Goal: Book appointment/travel/reservation

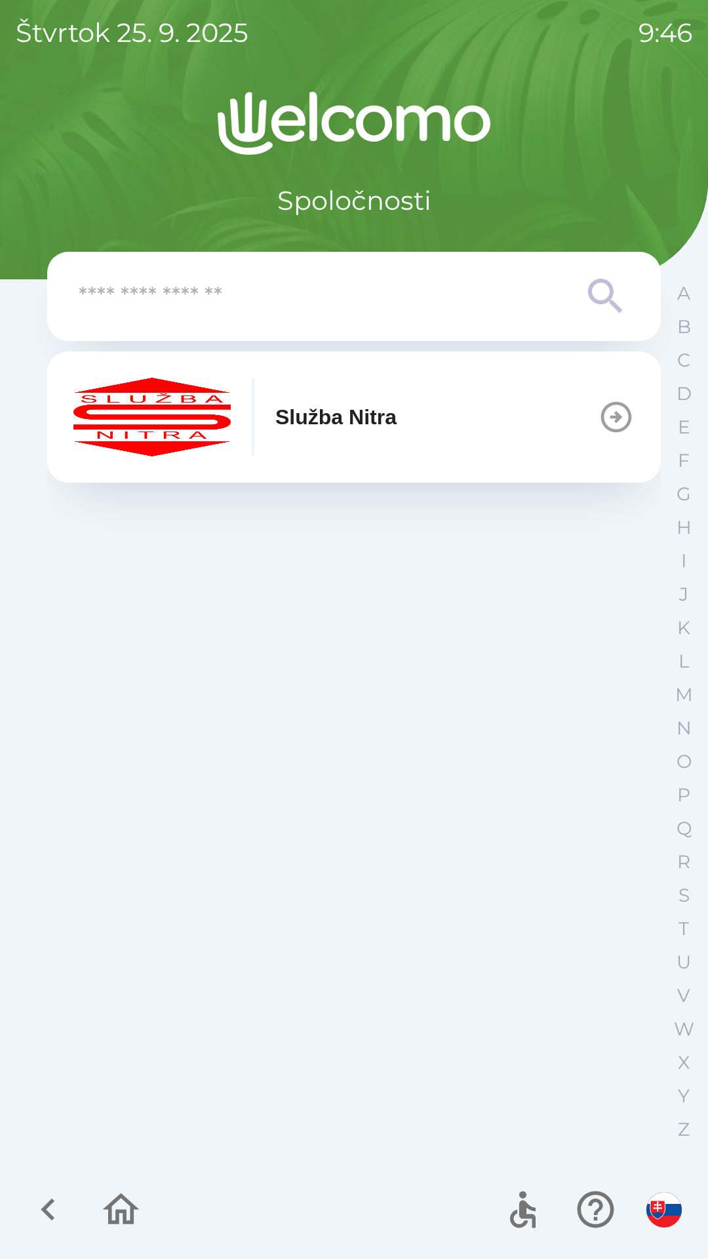
click at [626, 428] on icon "button" at bounding box center [616, 417] width 31 height 31
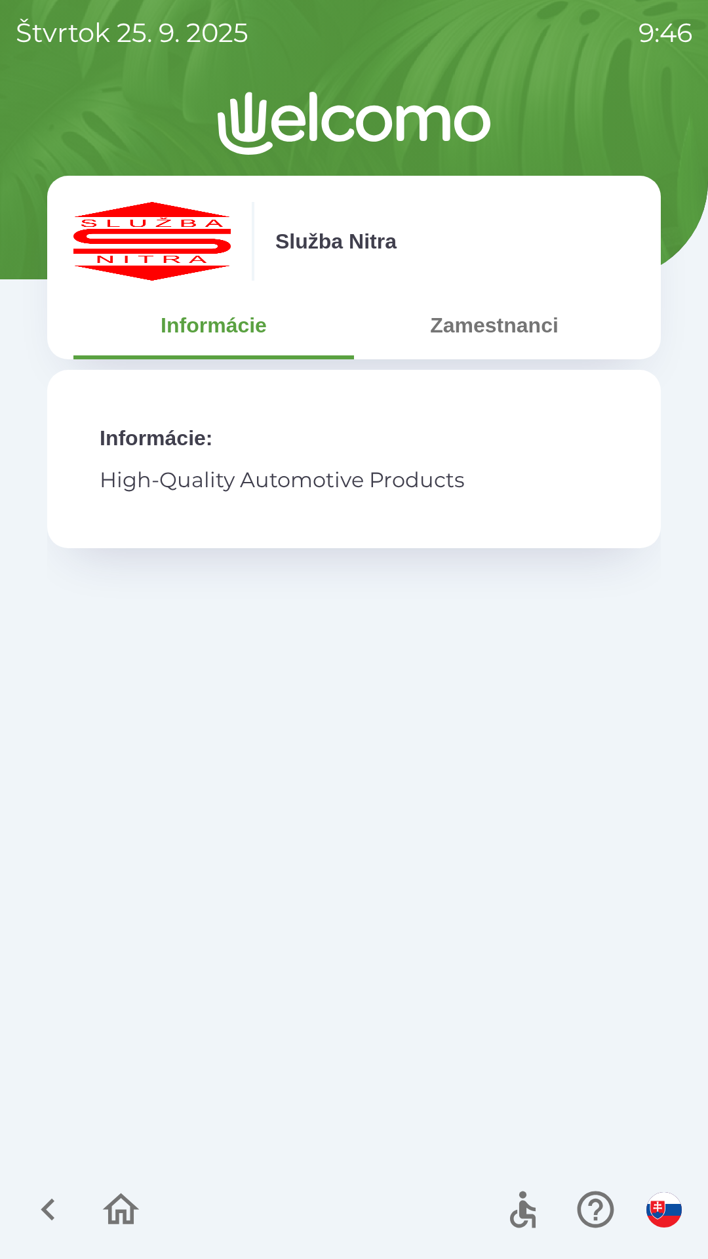
click at [502, 336] on button "Zamestnanci" at bounding box center [494, 325] width 281 height 47
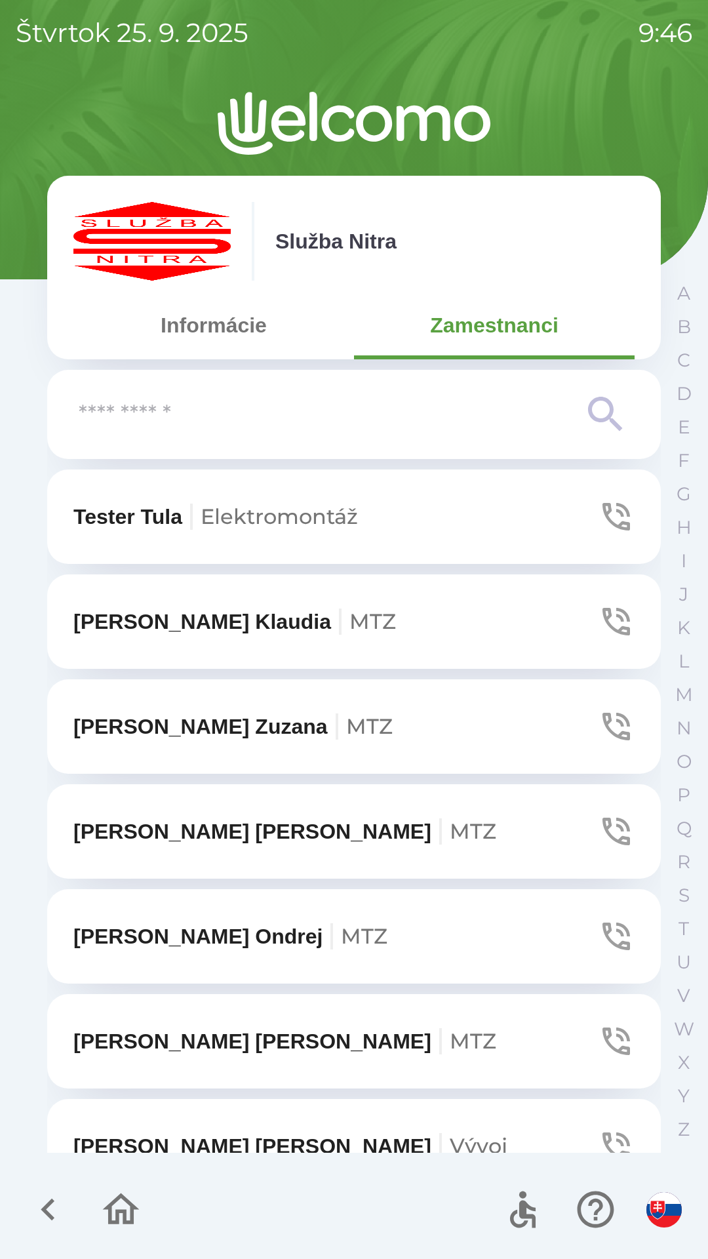
click at [409, 413] on input "text" at bounding box center [328, 415] width 498 height 36
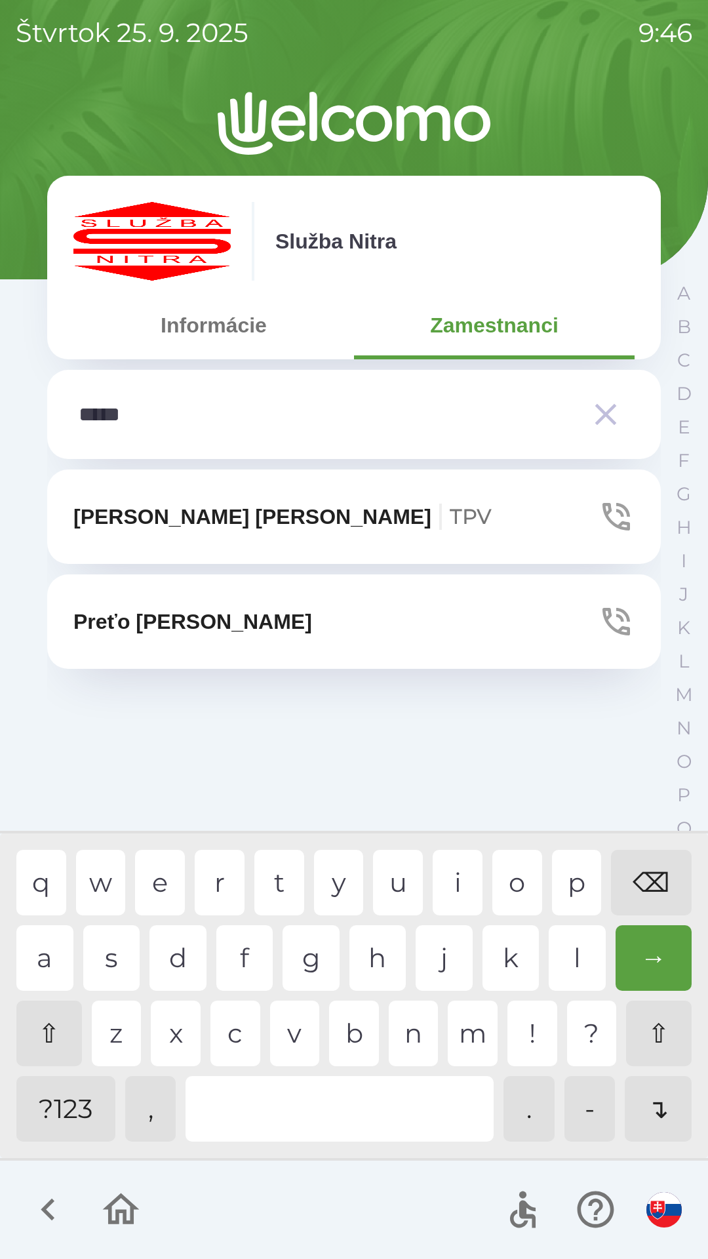
type input "******"
click at [262, 615] on button "Preťo [PERSON_NAME]" at bounding box center [354, 622] width 614 height 94
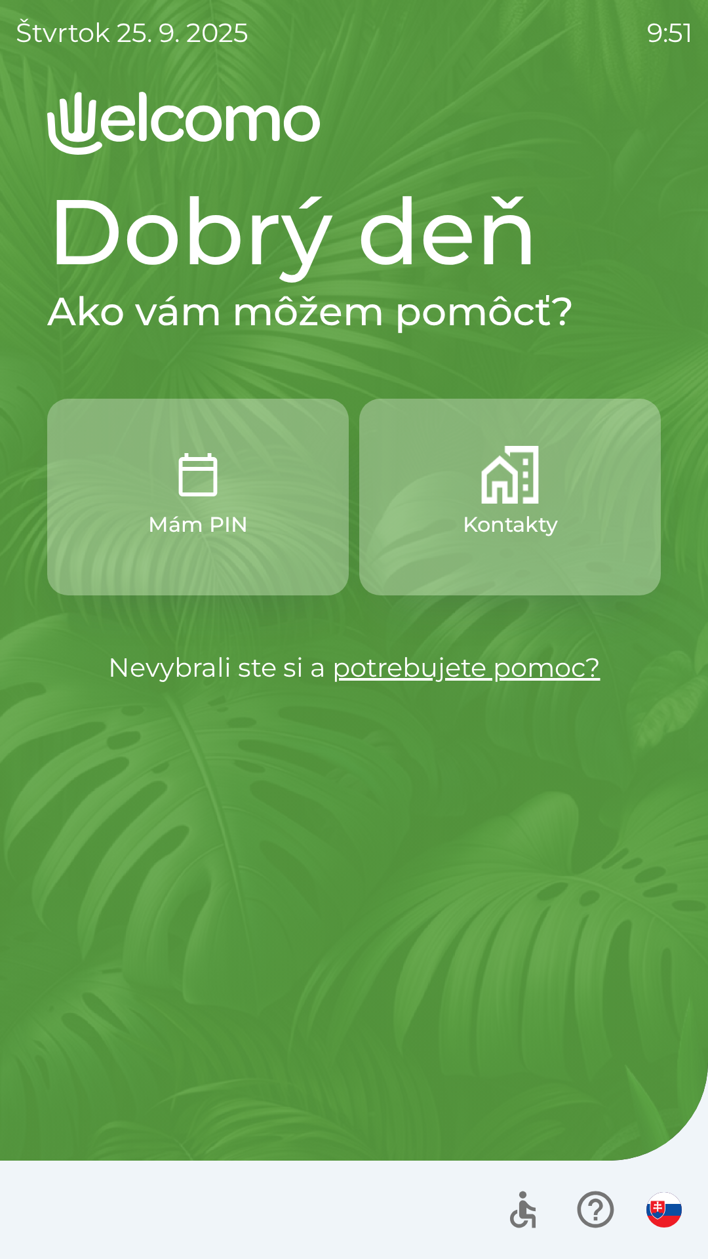
click at [430, 536] on button "Kontakty" at bounding box center [510, 497] width 302 height 197
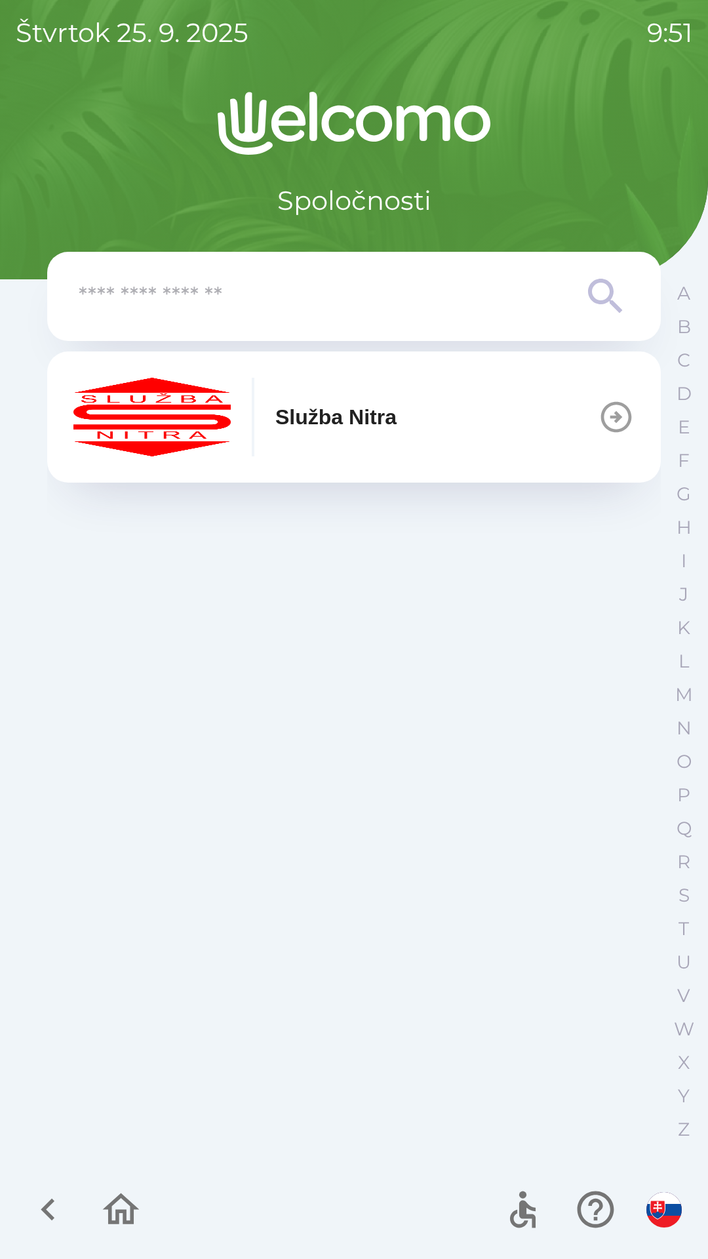
click at [359, 443] on div "Služba Nitra" at bounding box center [234, 417] width 323 height 79
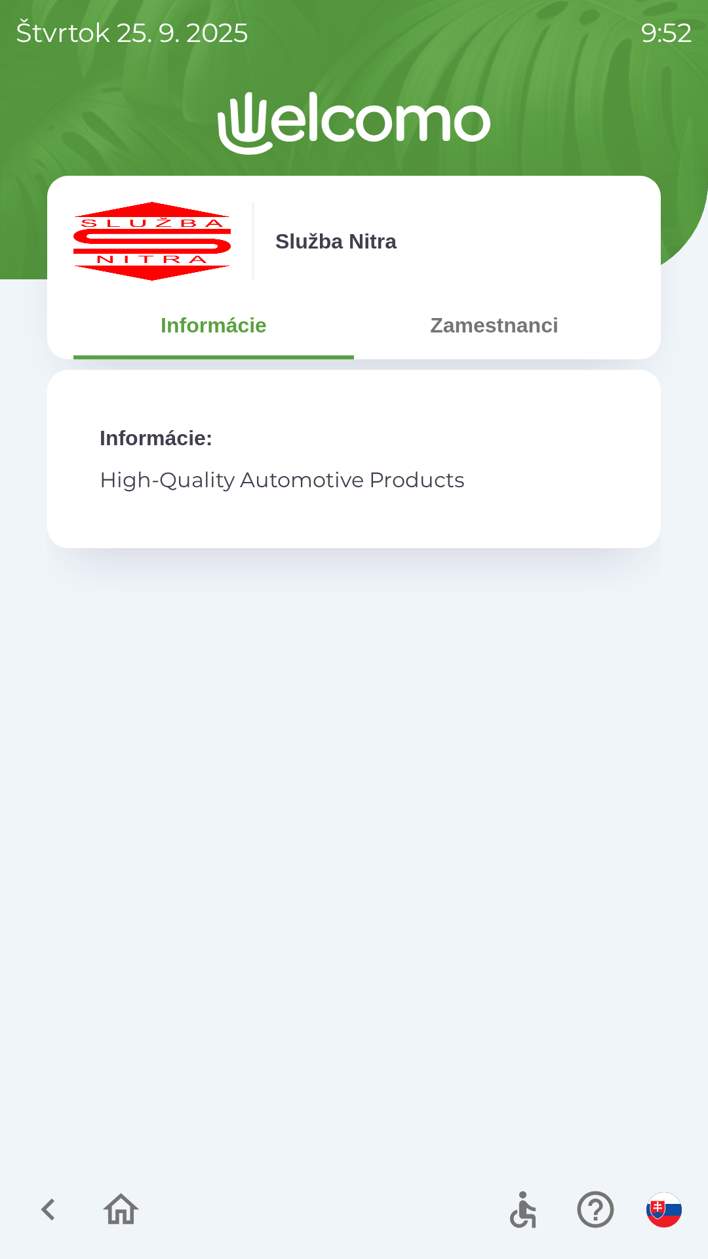
click at [70, 1189] on icon "button" at bounding box center [48, 1210] width 44 height 44
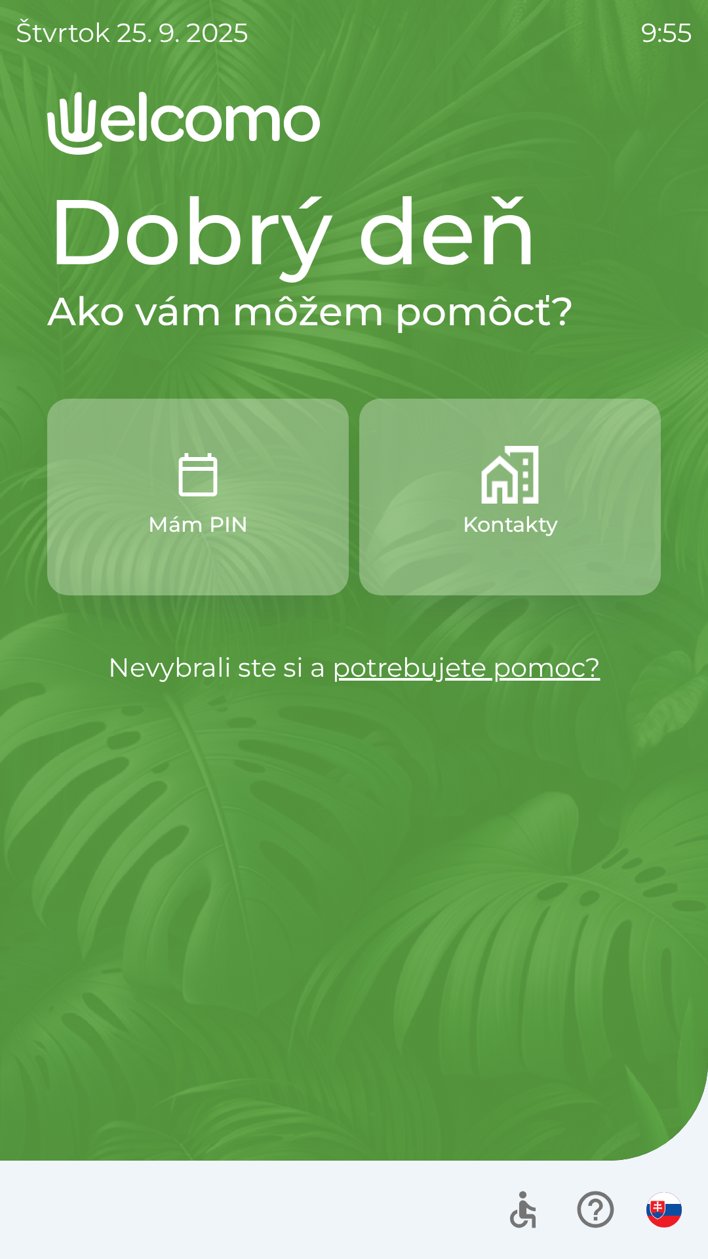
click at [144, 499] on button "Mám PIN" at bounding box center [198, 497] width 302 height 197
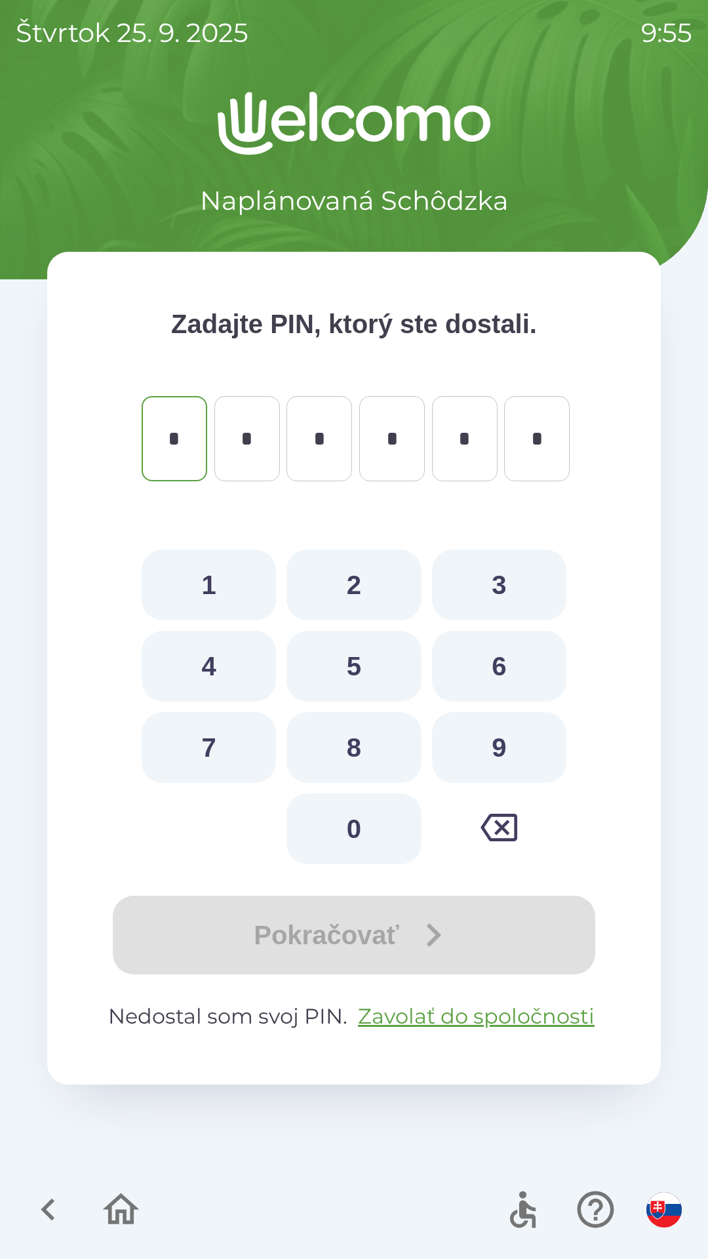
click at [41, 1198] on icon "button" at bounding box center [48, 1210] width 44 height 44
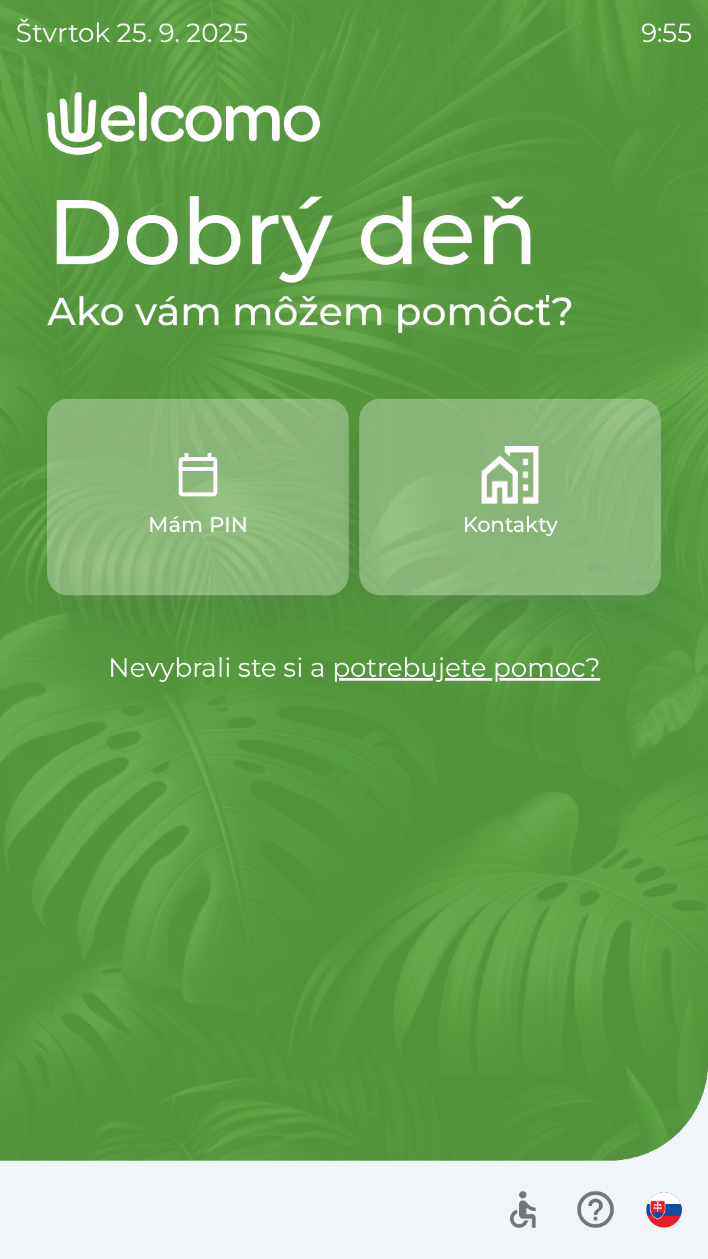
click at [521, 523] on p "Kontakty" at bounding box center [510, 524] width 95 height 31
click at [518, 504] on button "Kontakty" at bounding box center [510, 497] width 302 height 197
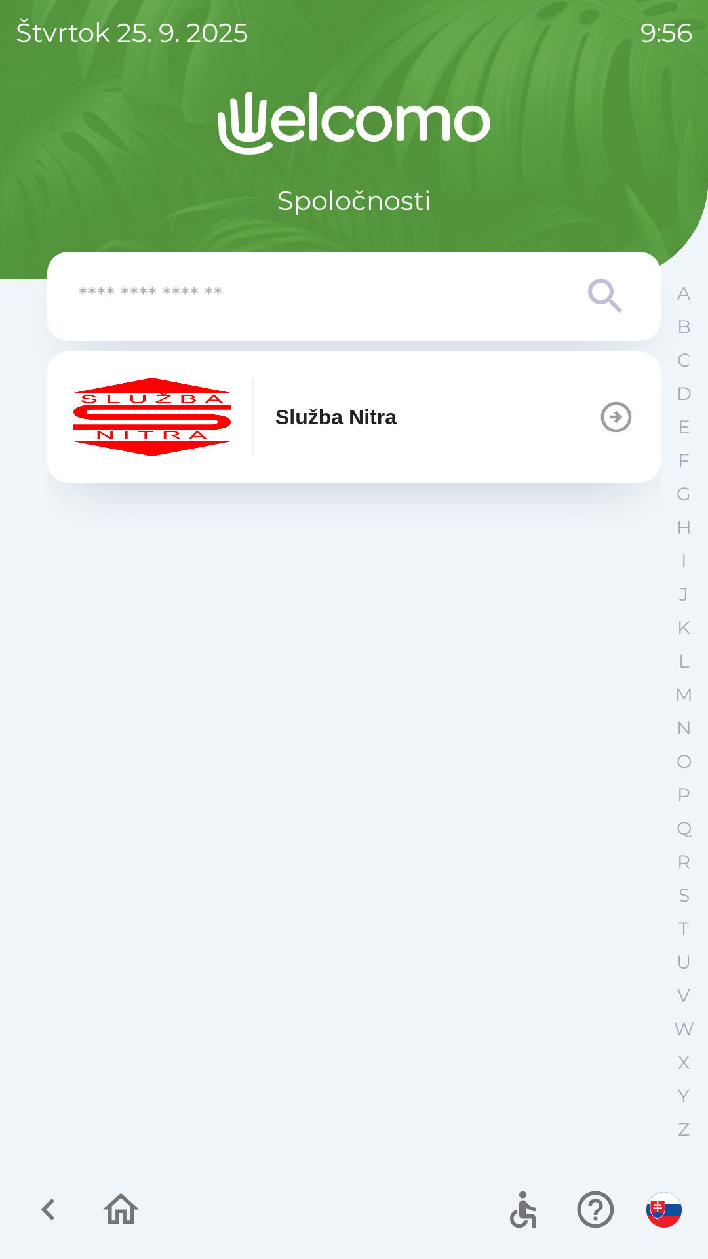
click at [349, 417] on p "Služba Nitra" at bounding box center [335, 416] width 121 height 31
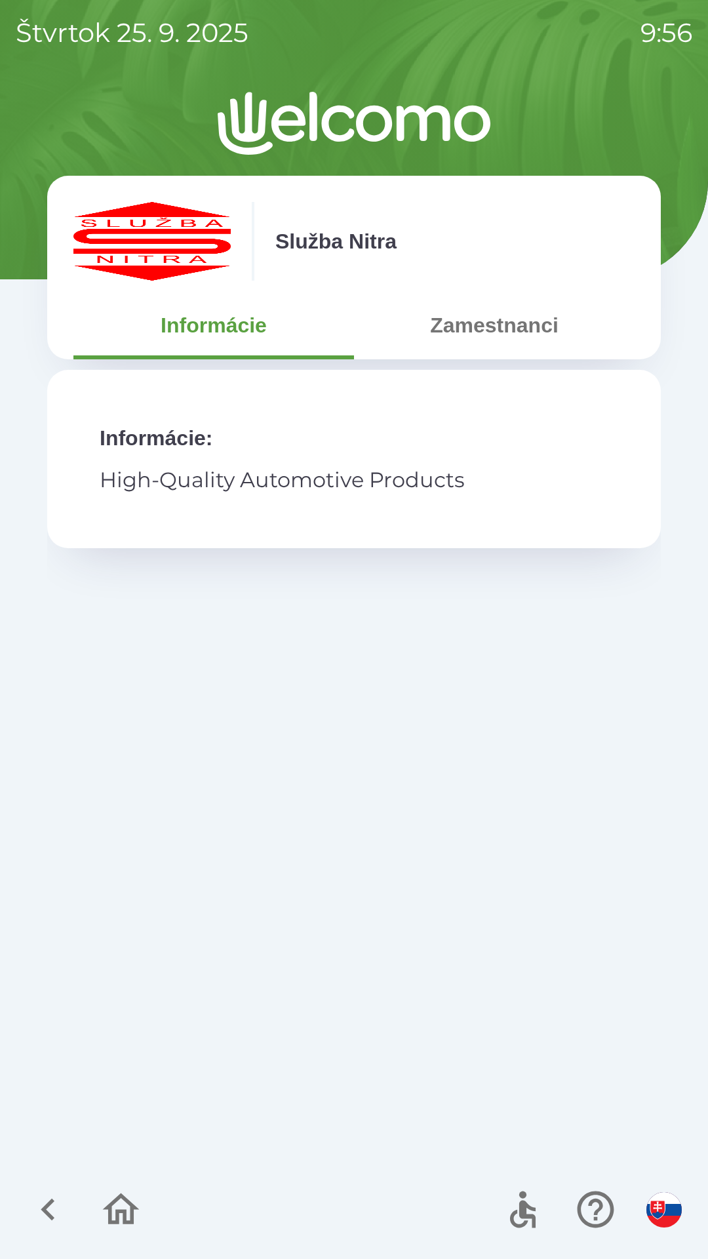
click at [489, 339] on button "Zamestnanci" at bounding box center [494, 325] width 281 height 47
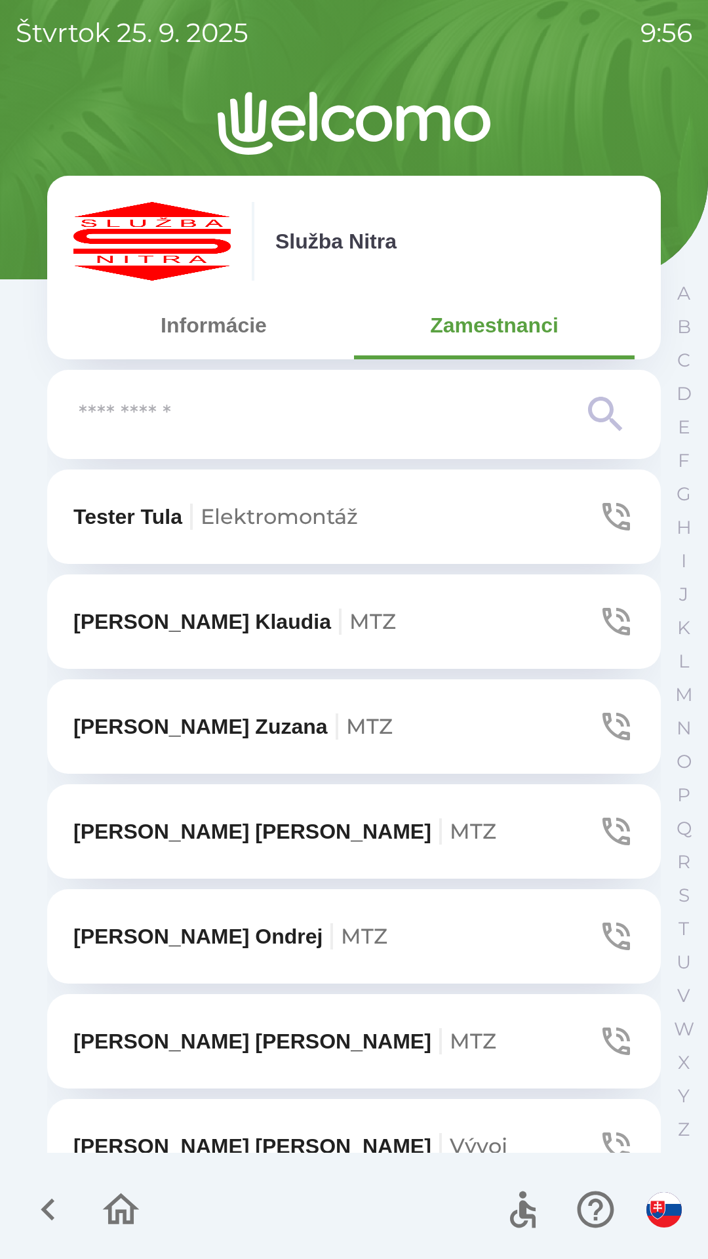
click at [94, 413] on input "text" at bounding box center [328, 415] width 498 height 36
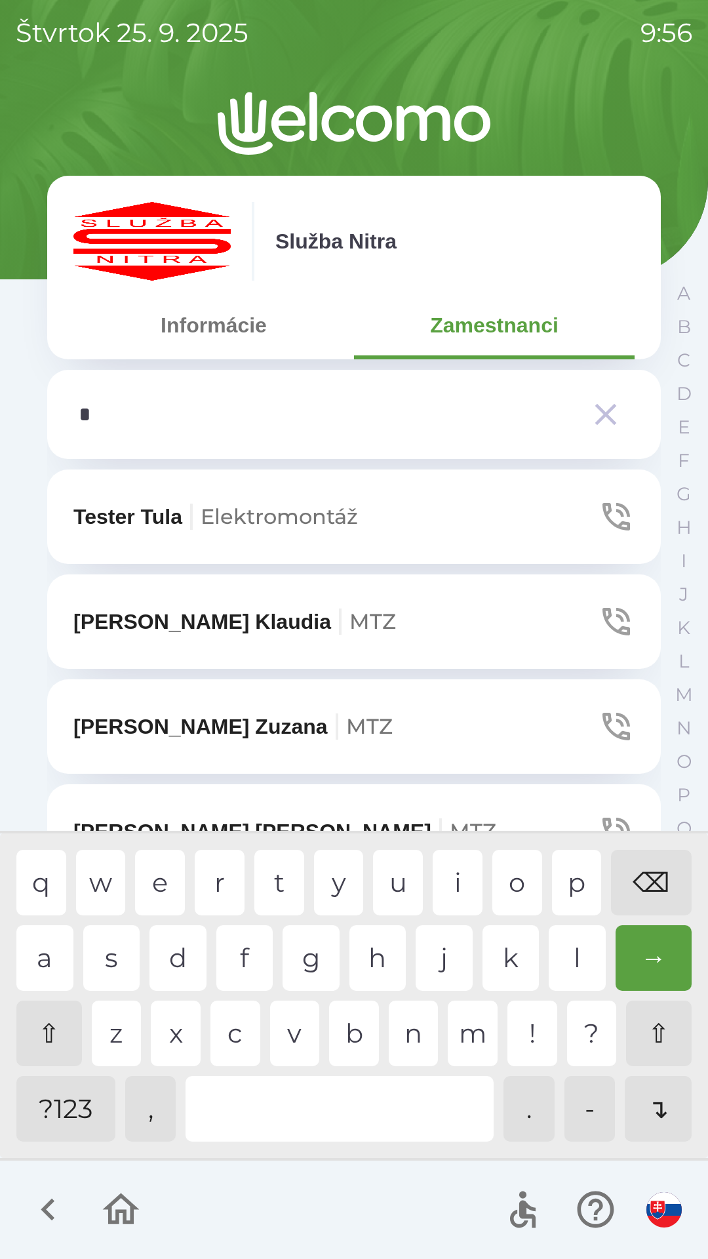
click at [41, 964] on div "a" at bounding box center [44, 959] width 57 height 66
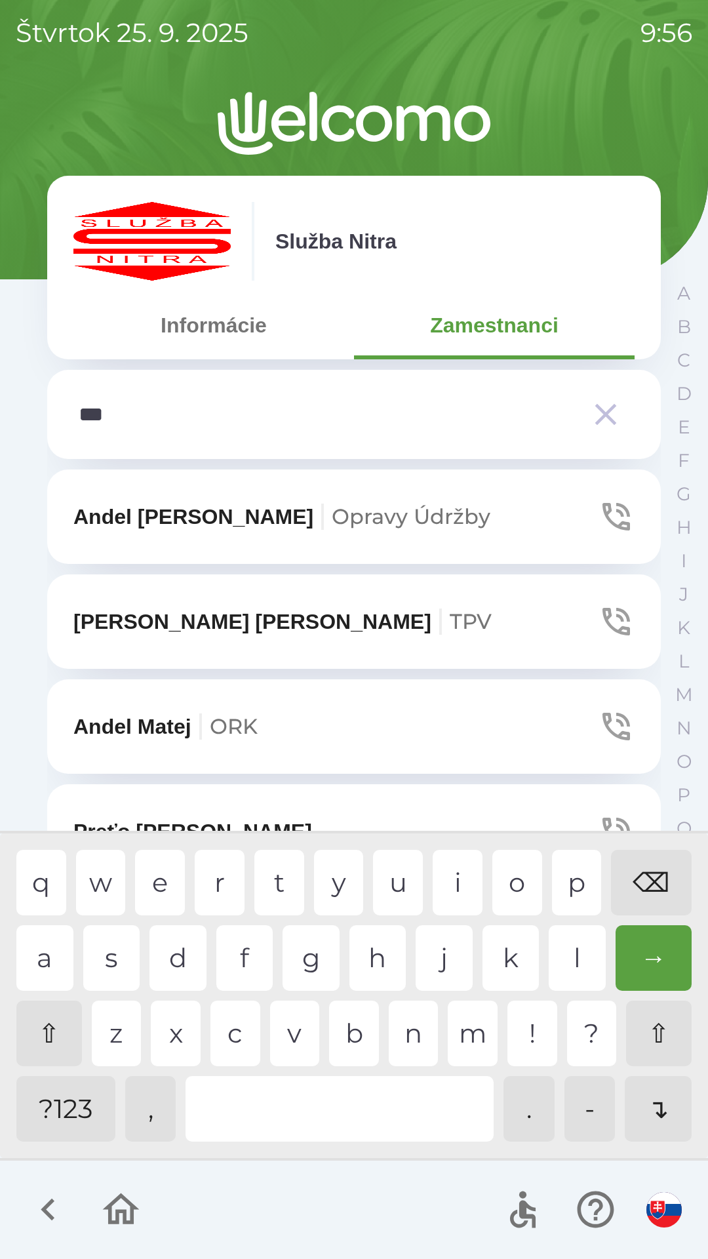
click at [186, 936] on div "d" at bounding box center [178, 959] width 57 height 66
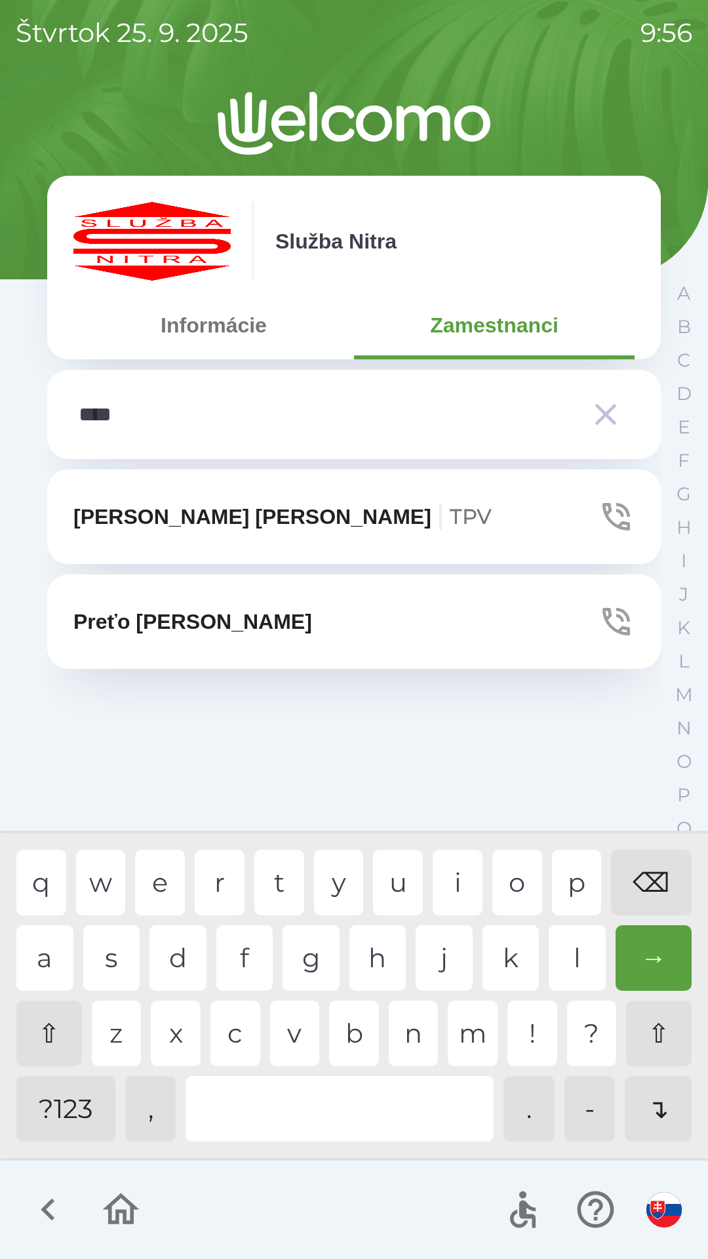
click at [223, 871] on div "r" at bounding box center [220, 883] width 50 height 66
type input "******"
click at [81, 614] on p "Preťo [PERSON_NAME]" at bounding box center [192, 621] width 239 height 31
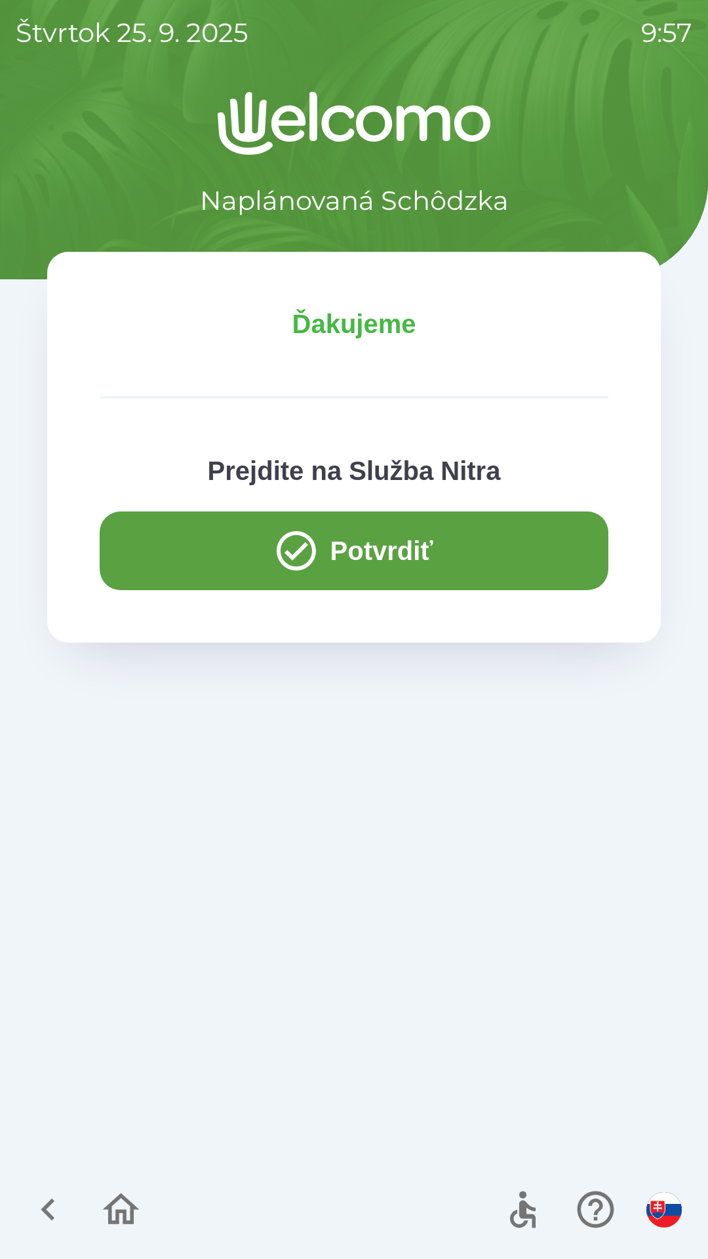
click at [161, 539] on button "Potvrdiť" at bounding box center [354, 551] width 509 height 79
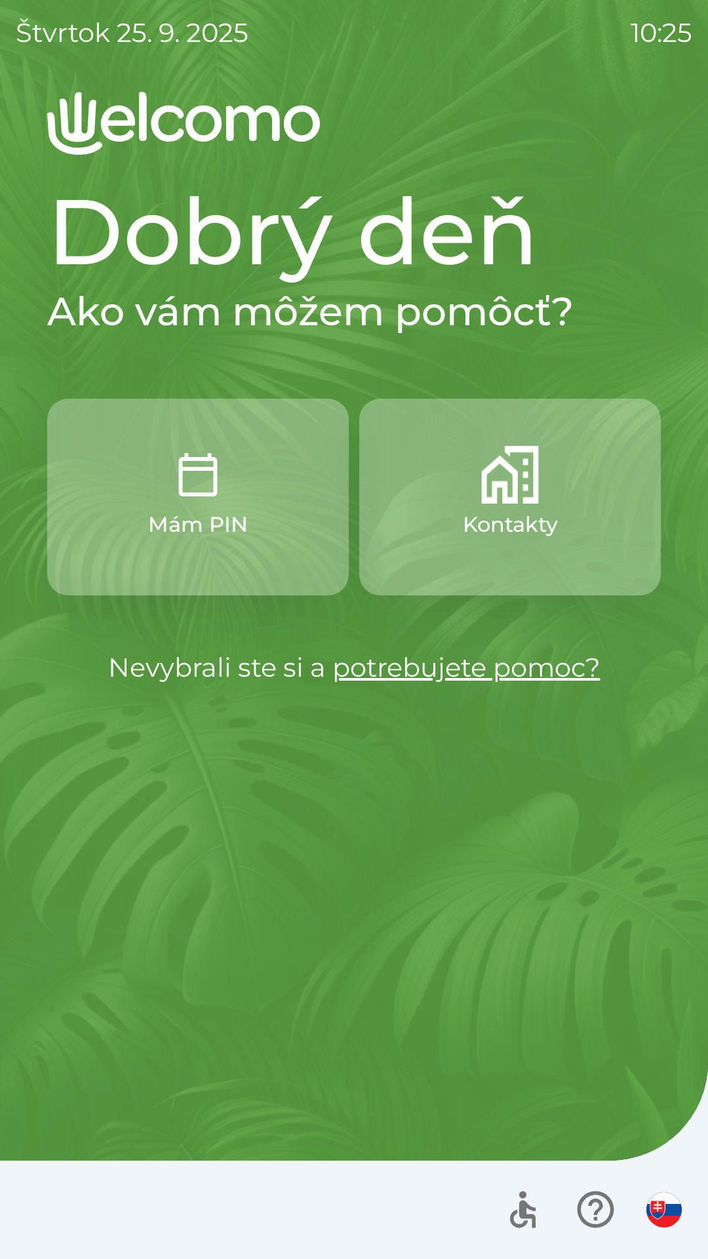
click at [664, 1194] on img "button" at bounding box center [664, 1209] width 35 height 35
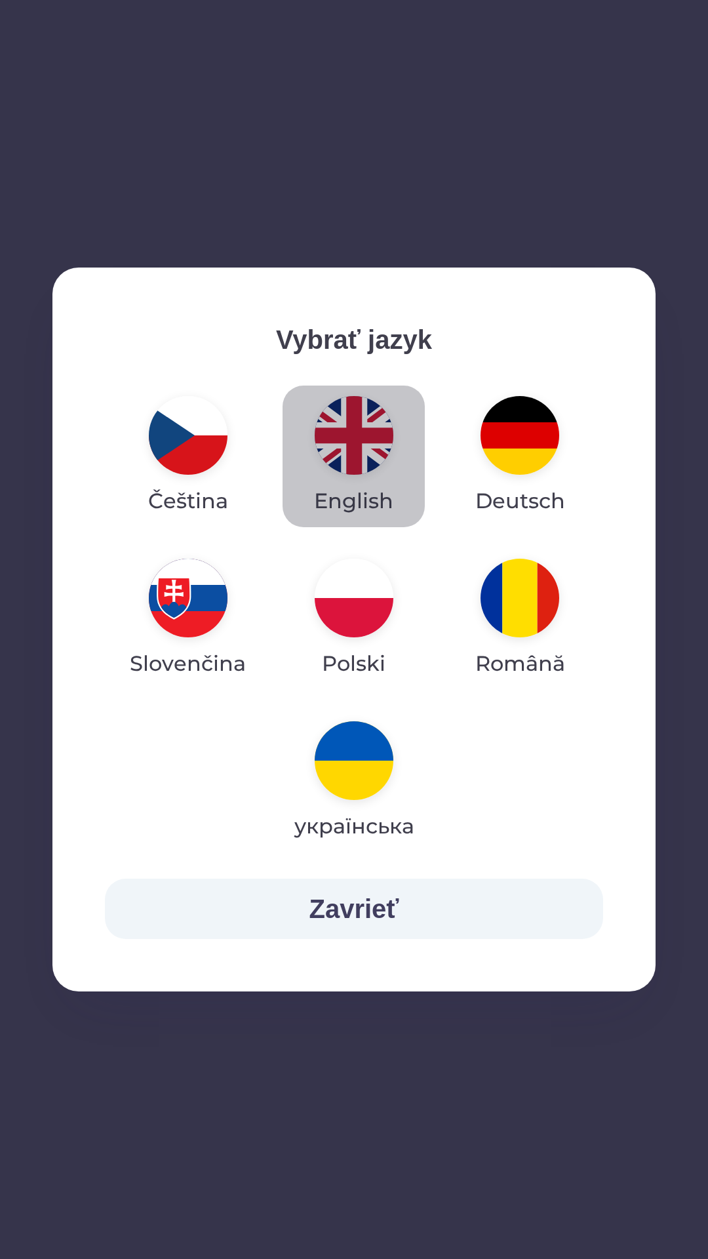
click at [342, 441] on img "button" at bounding box center [354, 435] width 79 height 79
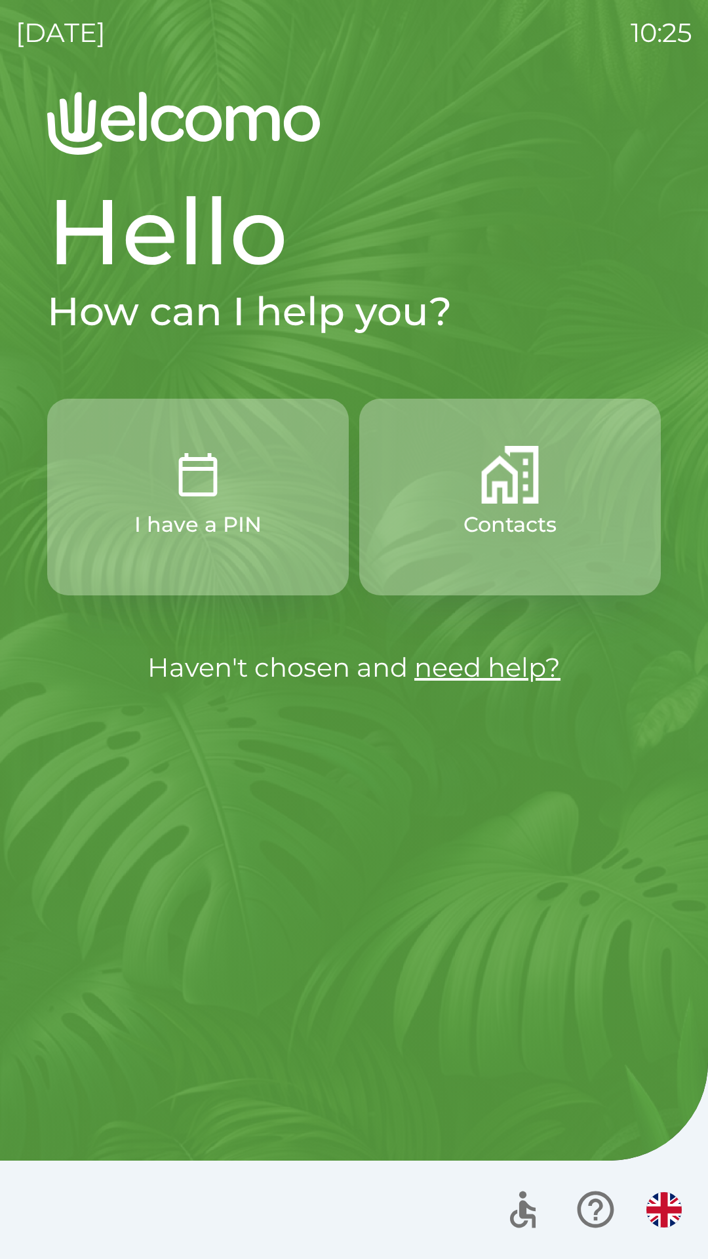
click at [428, 527] on button "Contacts" at bounding box center [510, 497] width 302 height 197
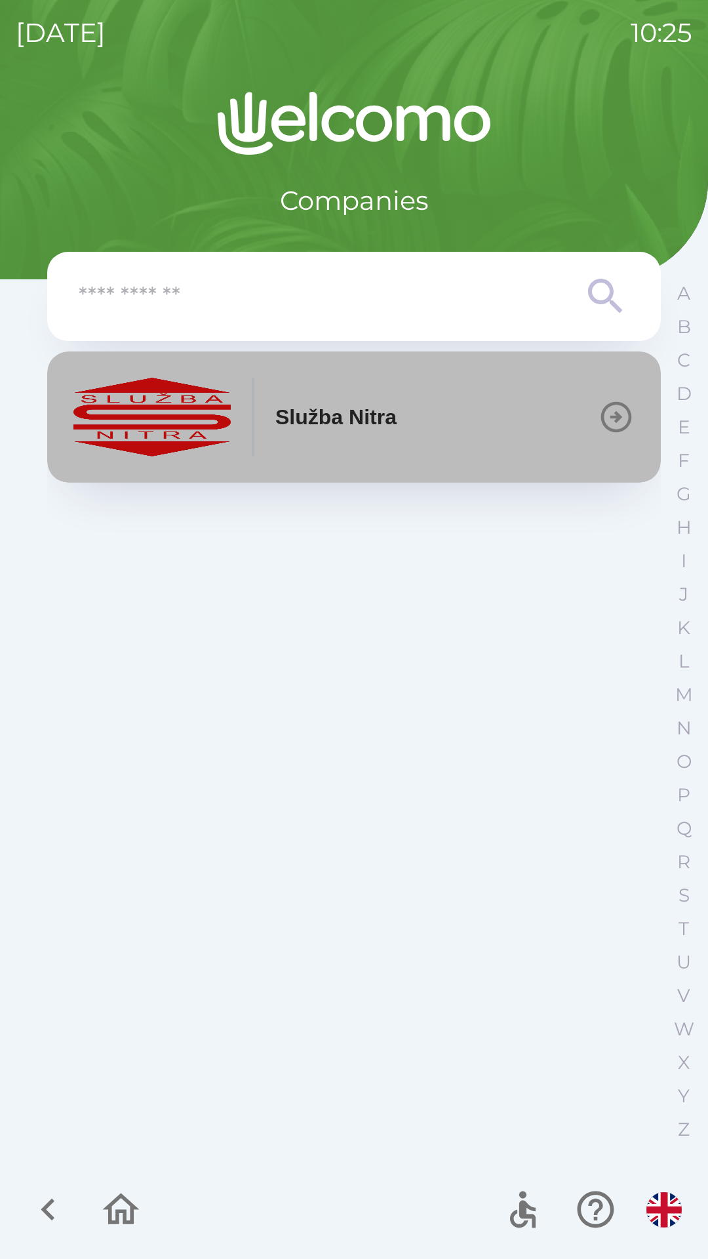
click at [304, 428] on p "Služba Nitra" at bounding box center [335, 416] width 121 height 31
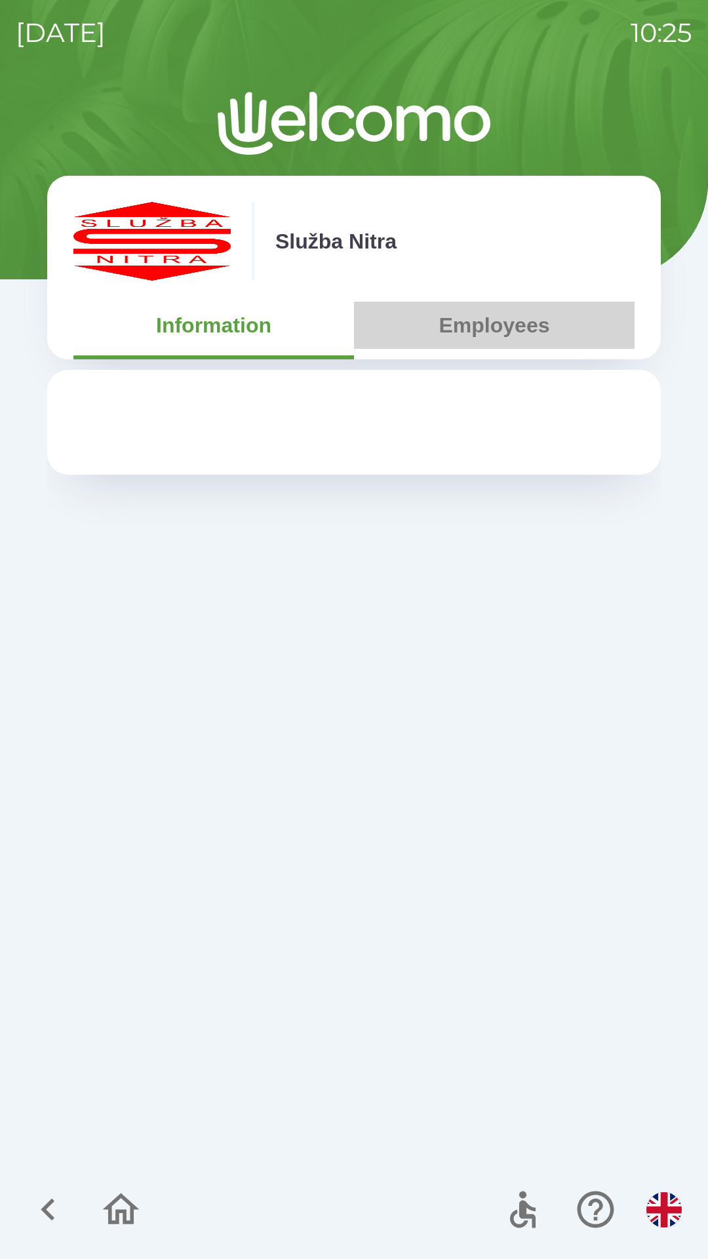
click at [488, 336] on button "Employees" at bounding box center [494, 325] width 281 height 47
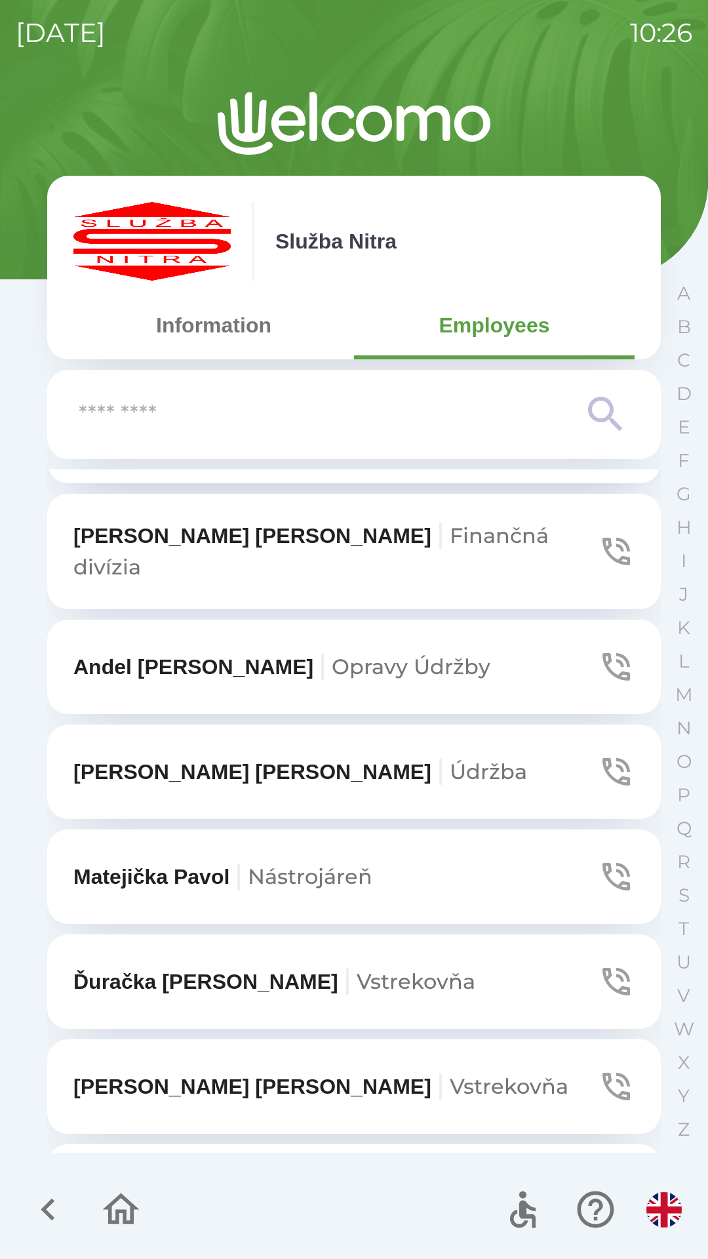
scroll to position [2745, 0]
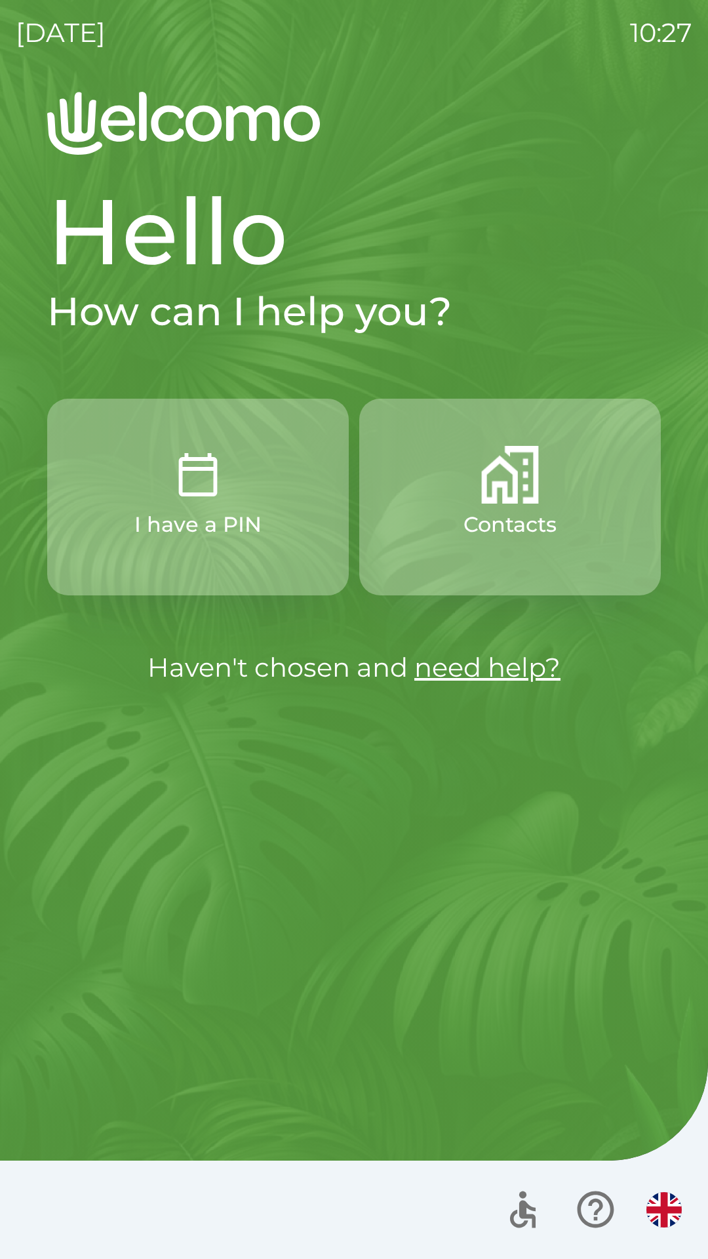
click at [529, 523] on p "Contacts" at bounding box center [510, 524] width 93 height 31
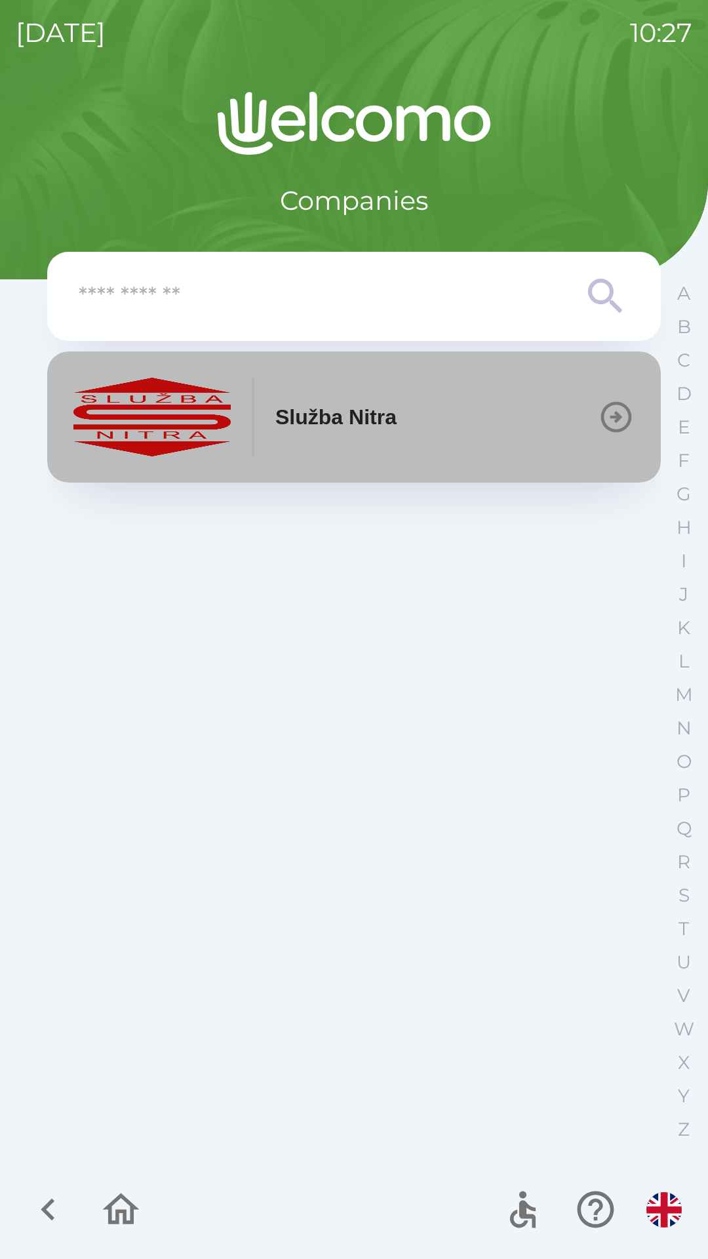
click at [346, 422] on p "Služba Nitra" at bounding box center [335, 416] width 121 height 31
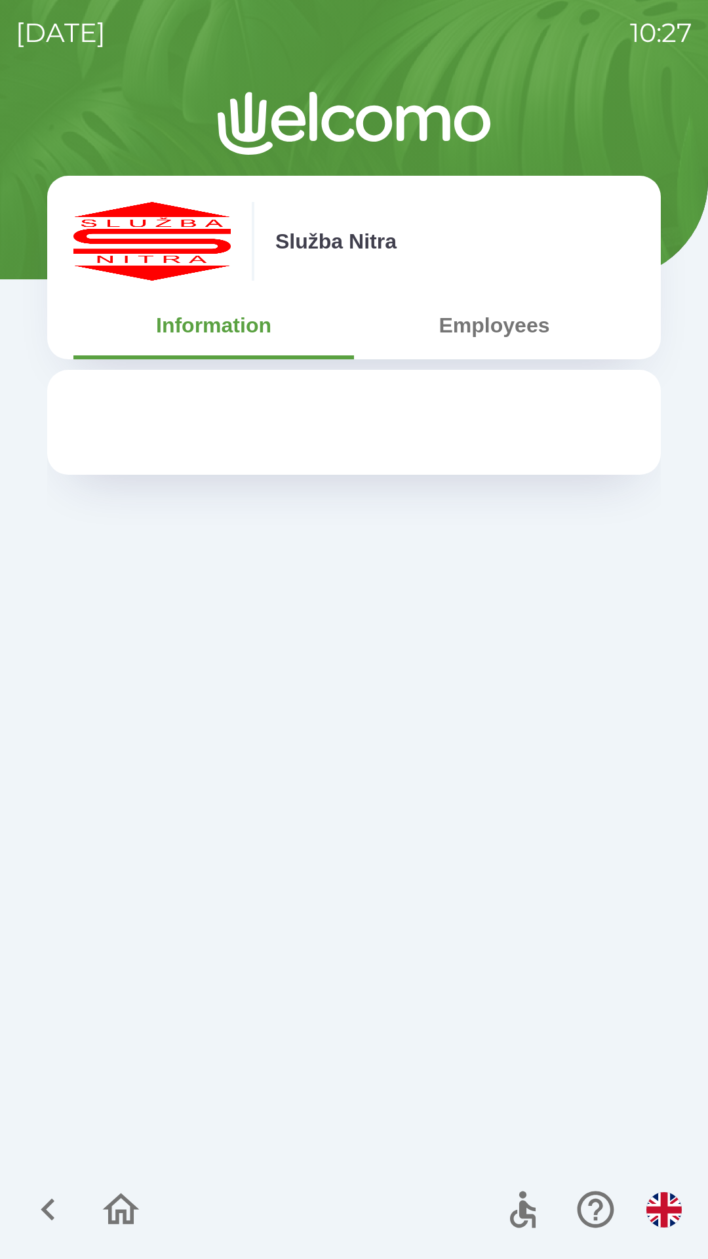
click at [483, 303] on button "Employees" at bounding box center [494, 325] width 281 height 47
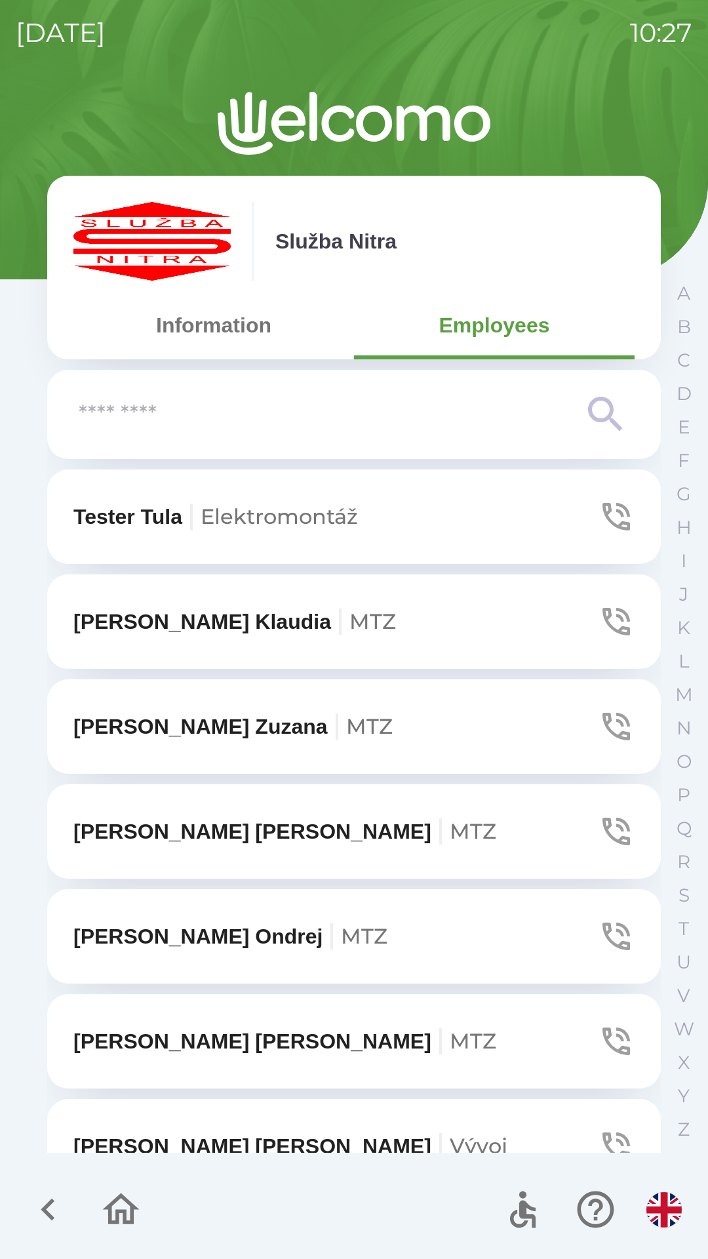
click at [134, 425] on input "text" at bounding box center [328, 415] width 498 height 36
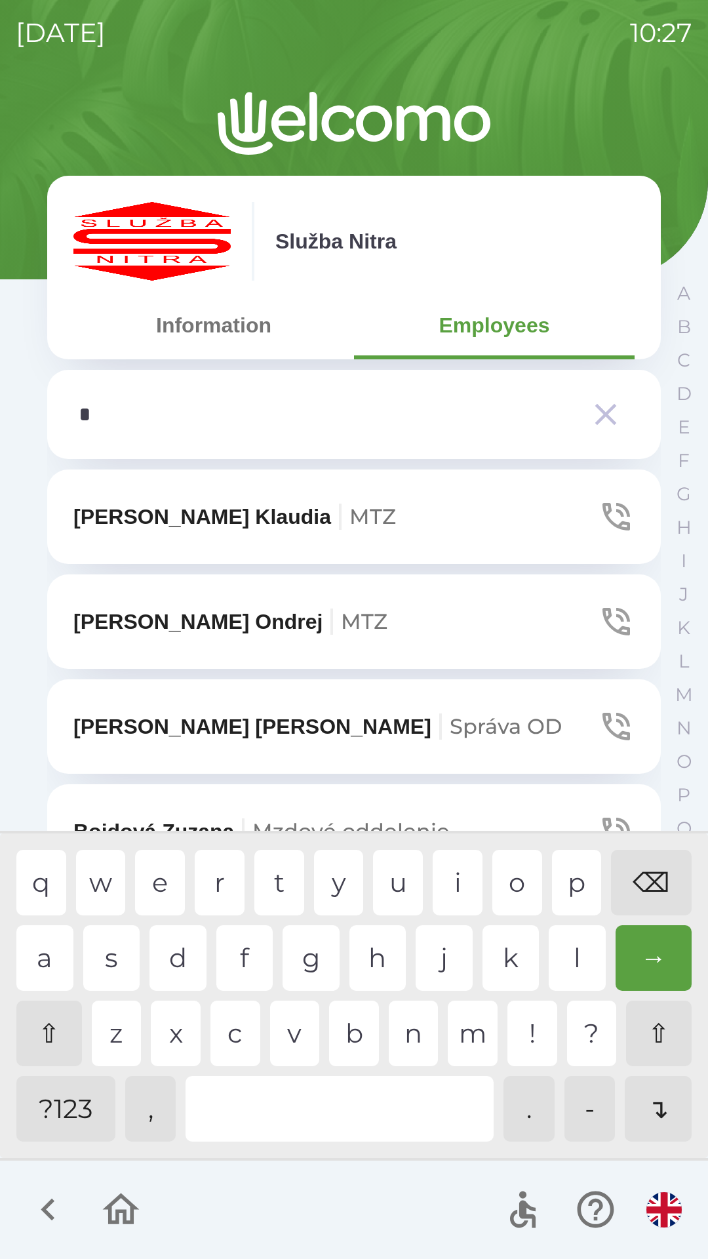
click at [180, 963] on div "d" at bounding box center [178, 959] width 57 height 66
type input "**"
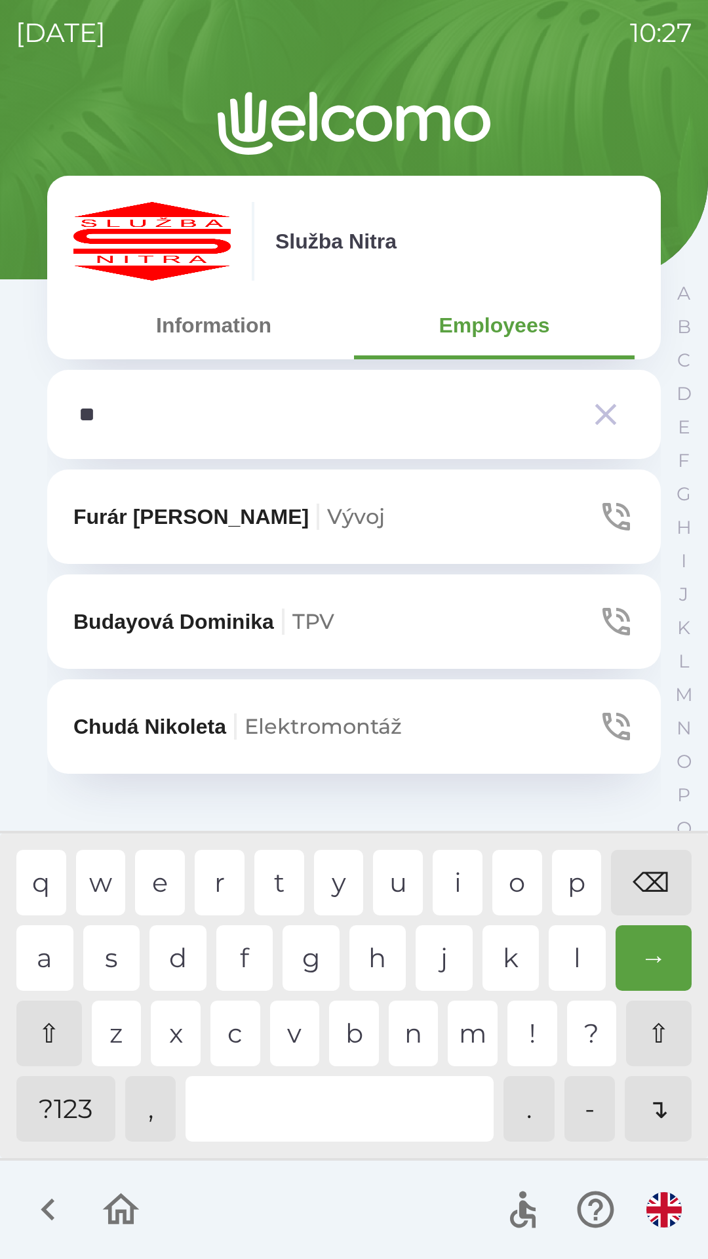
click at [35, 975] on div "a" at bounding box center [44, 959] width 57 height 66
click at [132, 519] on p "[PERSON_NAME]" at bounding box center [229, 516] width 312 height 31
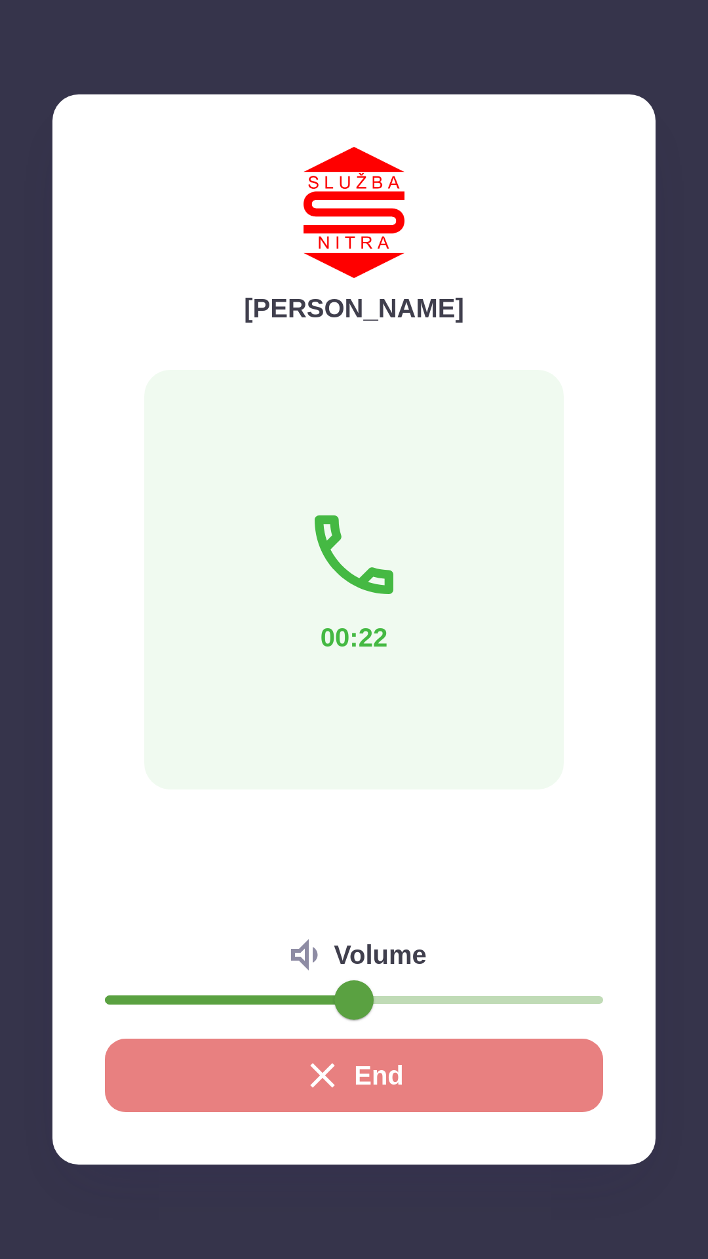
click at [415, 1088] on button "End" at bounding box center [354, 1075] width 498 height 73
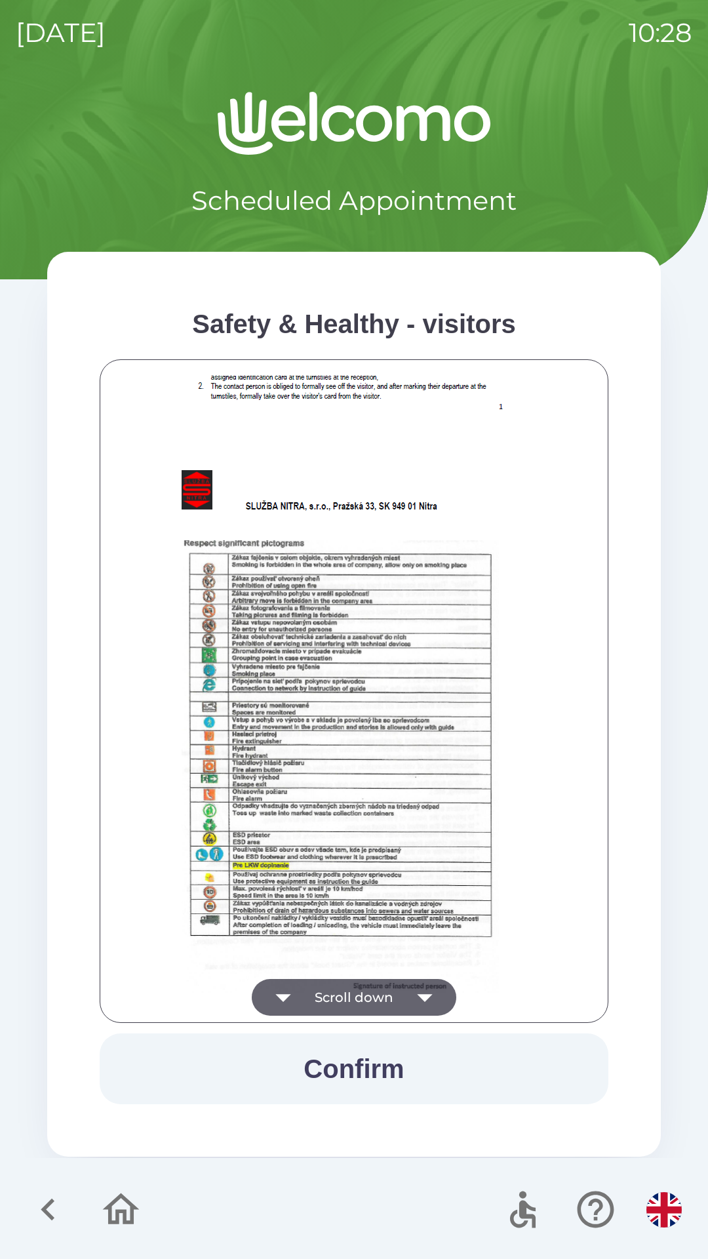
scroll to position [583, 0]
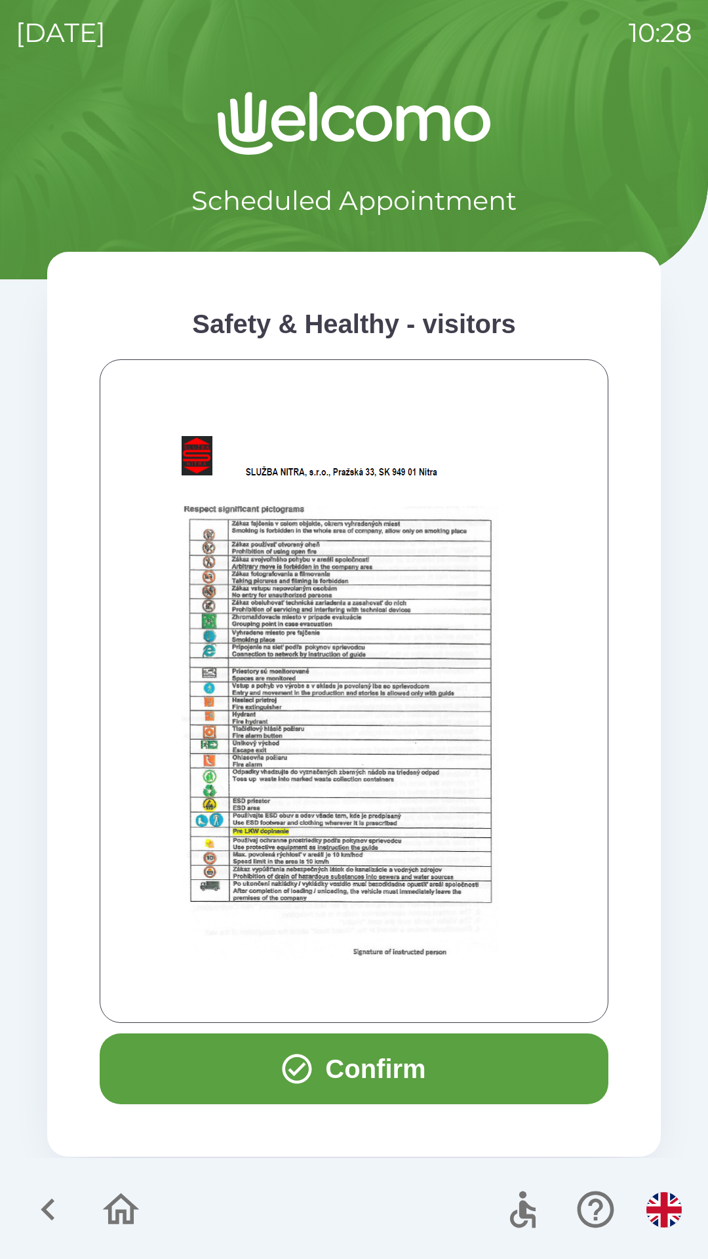
click at [314, 1067] on button "Confirm" at bounding box center [354, 1069] width 509 height 71
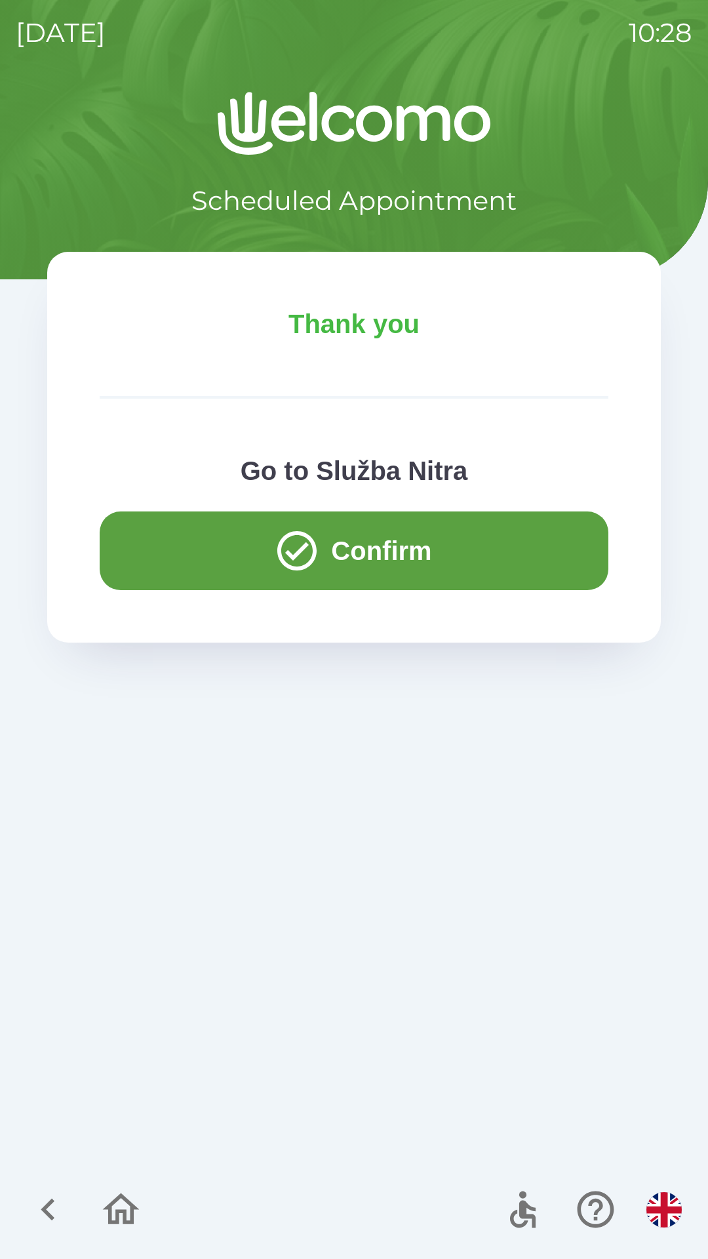
click at [424, 553] on button "Confirm" at bounding box center [354, 551] width 509 height 79
